Goal: Transaction & Acquisition: Purchase product/service

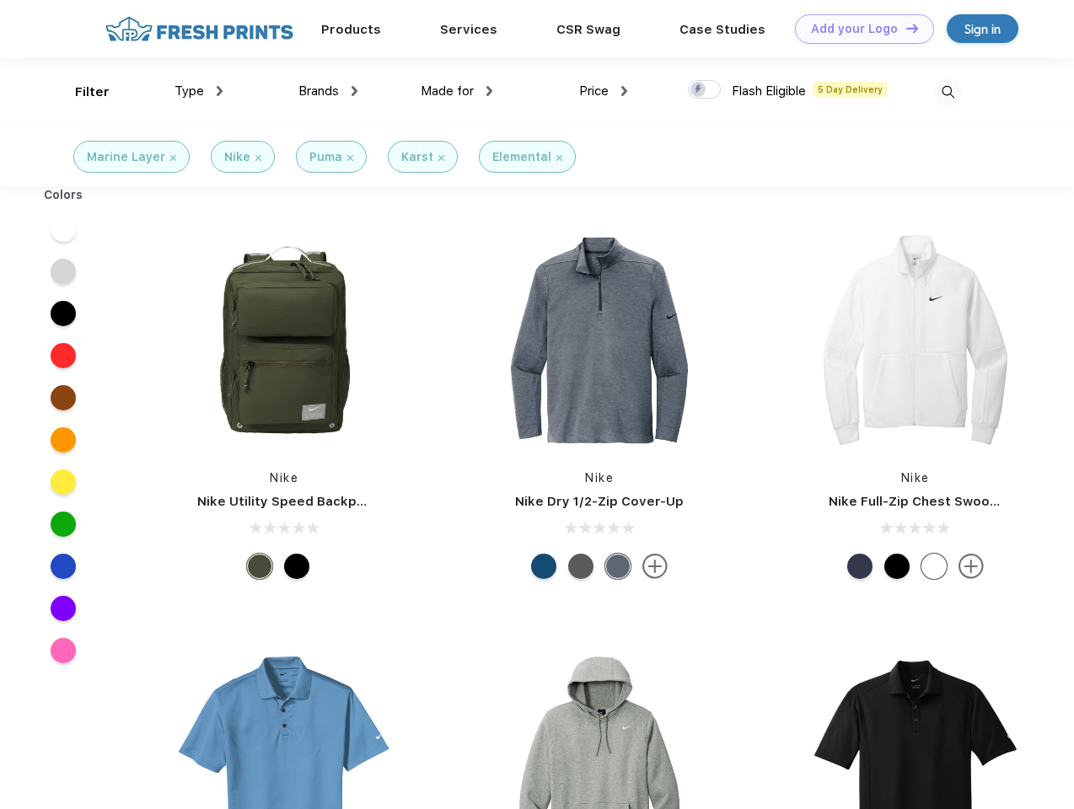
click at [858, 29] on link "Add your Logo Design Tool" at bounding box center [864, 28] width 139 height 29
click at [0, 0] on div "Design Tool" at bounding box center [0, 0] width 0 height 0
click at [904, 28] on link "Add your Logo Design Tool" at bounding box center [864, 28] width 139 height 29
click at [81, 92] on div "Filter" at bounding box center [92, 92] width 35 height 19
click at [199, 91] on span "Type" at bounding box center [188, 90] width 29 height 15
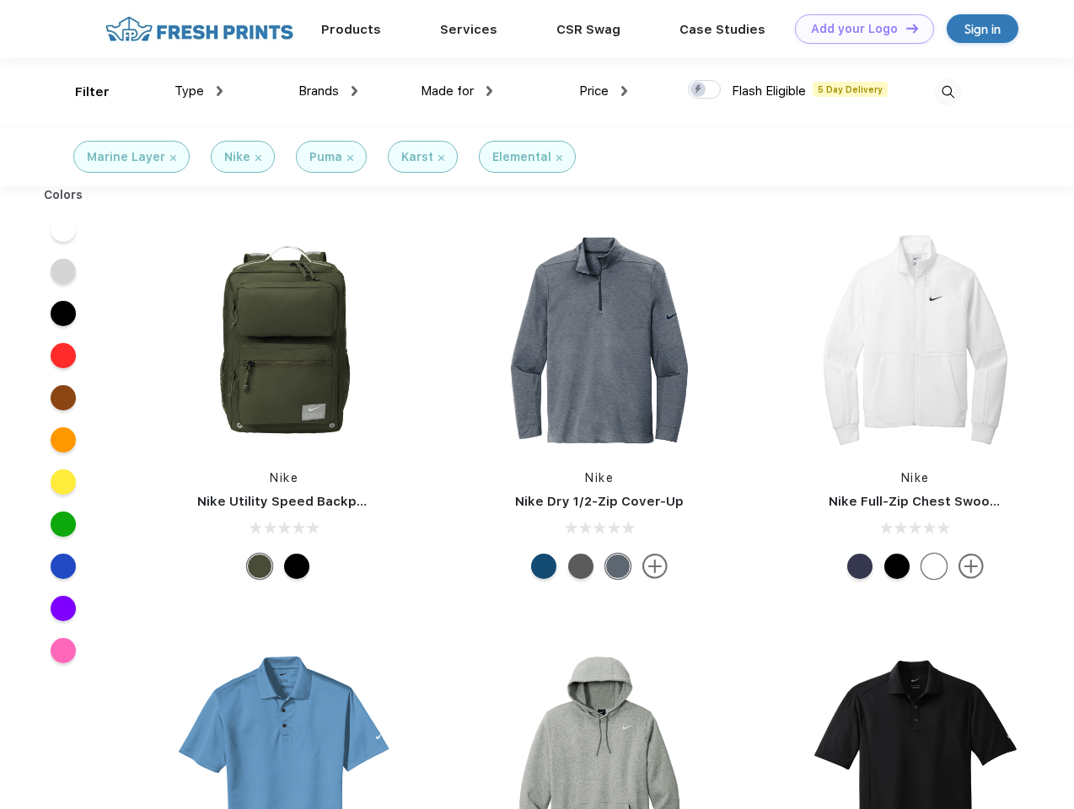
click at [328, 91] on span "Brands" at bounding box center [318, 90] width 40 height 15
click at [457, 91] on span "Made for" at bounding box center [447, 90] width 53 height 15
click at [603, 91] on span "Price" at bounding box center [593, 90] width 29 height 15
click at [705, 90] on div at bounding box center [704, 89] width 33 height 19
click at [699, 90] on input "checkbox" at bounding box center [693, 84] width 11 height 11
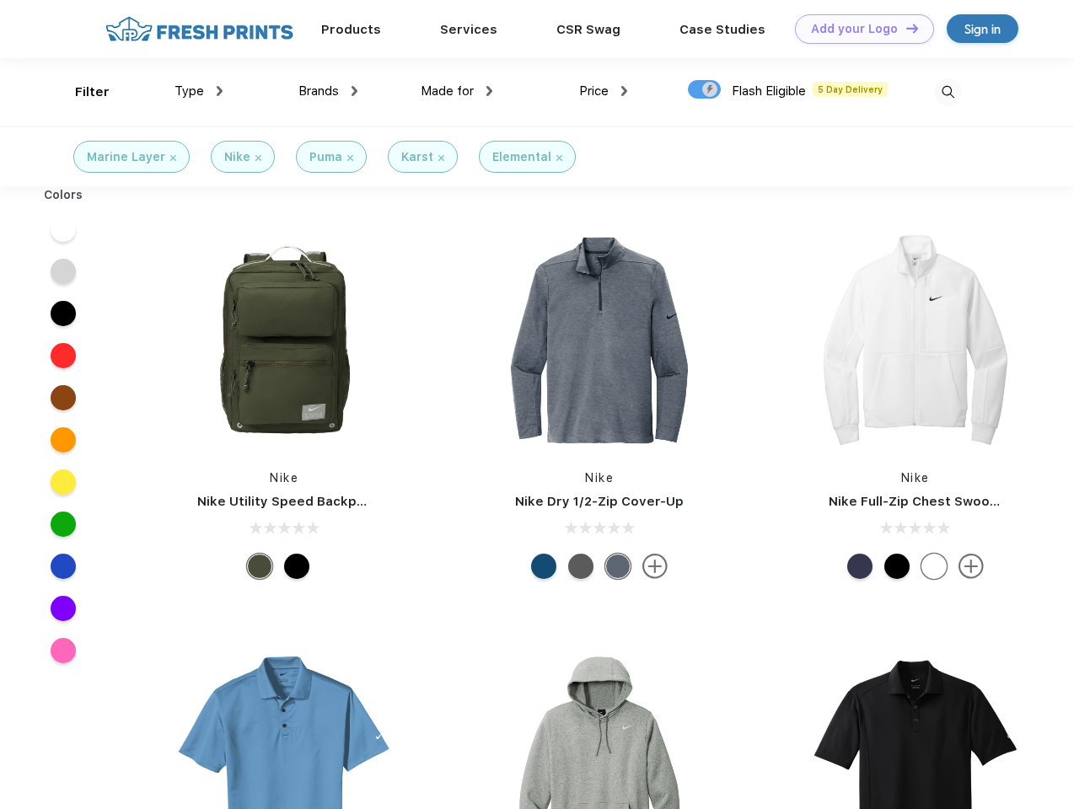
click at [947, 92] on img at bounding box center [948, 92] width 28 height 28
